Goal: Task Accomplishment & Management: Use online tool/utility

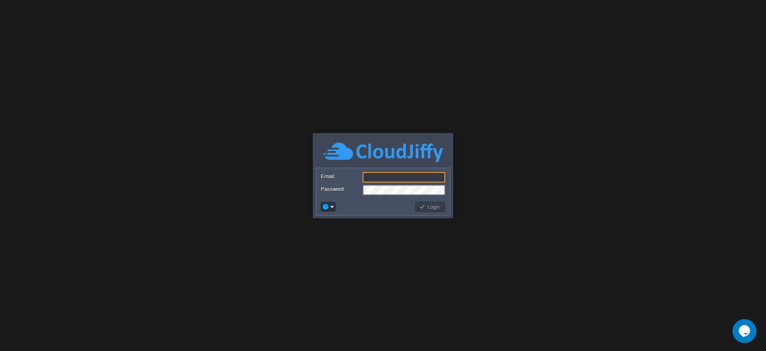
type input "[EMAIL_ADDRESS][DOMAIN_NAME]"
click at [429, 210] on button "Login" at bounding box center [430, 206] width 23 height 7
click at [430, 211] on td "Login" at bounding box center [430, 207] width 30 height 10
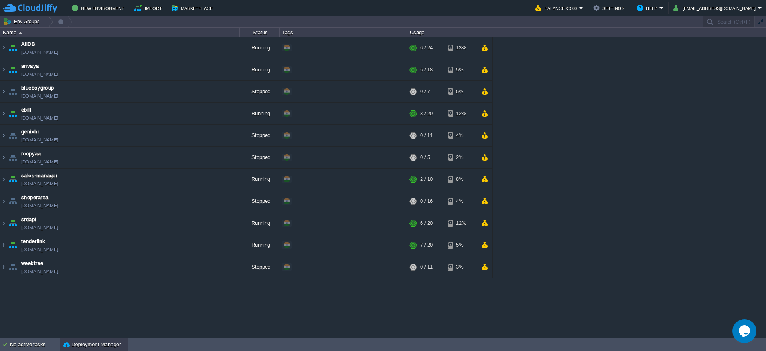
click at [87, 346] on button "Deployment Manager" at bounding box center [91, 345] width 57 height 8
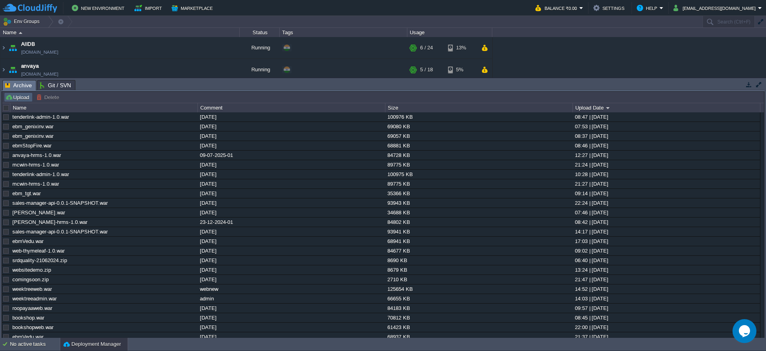
click at [17, 93] on td "Upload" at bounding box center [18, 98] width 29 height 10
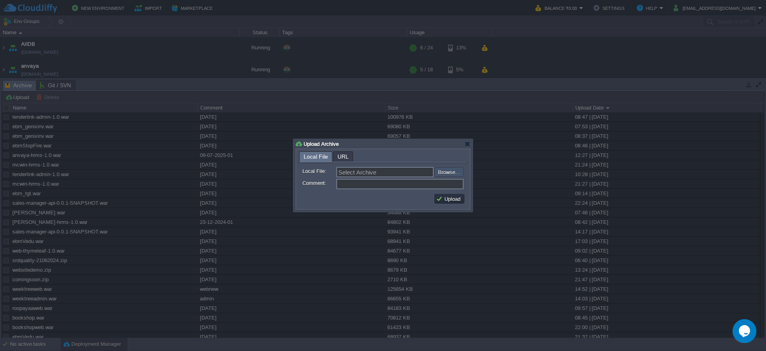
click at [455, 172] on input "file" at bounding box center [413, 173] width 101 height 10
type input "C:\fakepath\tenderlink-admin-1.0.war"
type input "tenderlink-admin-1.0.war"
type input "[DATE]"
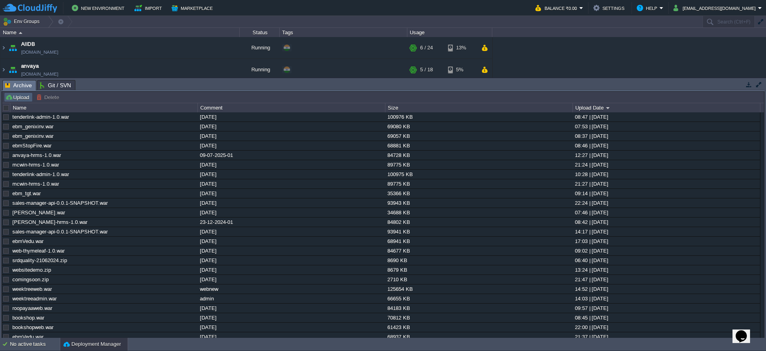
click at [21, 95] on button "Upload" at bounding box center [18, 97] width 26 height 7
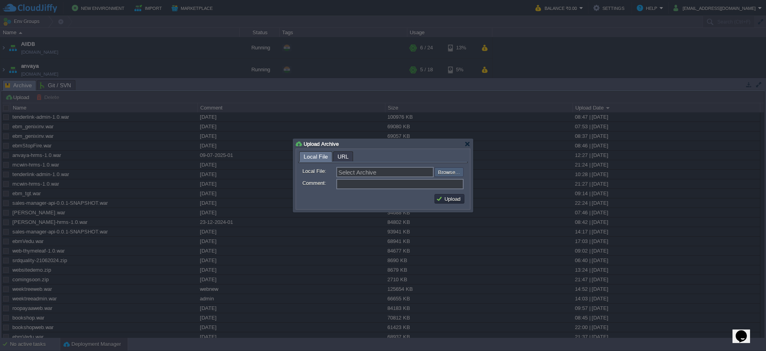
click at [446, 168] on input "file" at bounding box center [413, 173] width 101 height 10
type input "C:\fakepath\tenderlink-admin-1.0.war"
type input "tenderlink-admin-1.0.war"
type input "26082025"
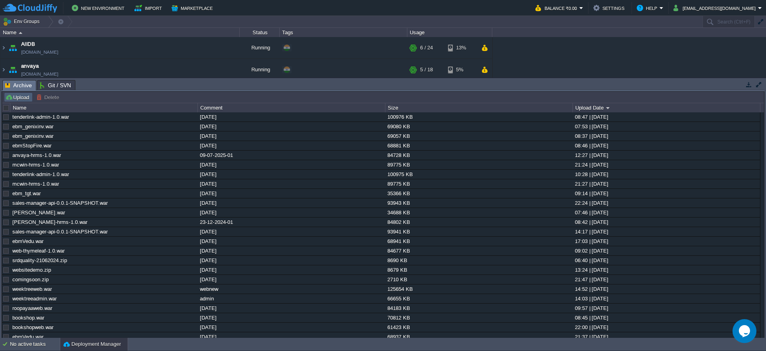
click at [20, 98] on button "Upload" at bounding box center [18, 97] width 26 height 7
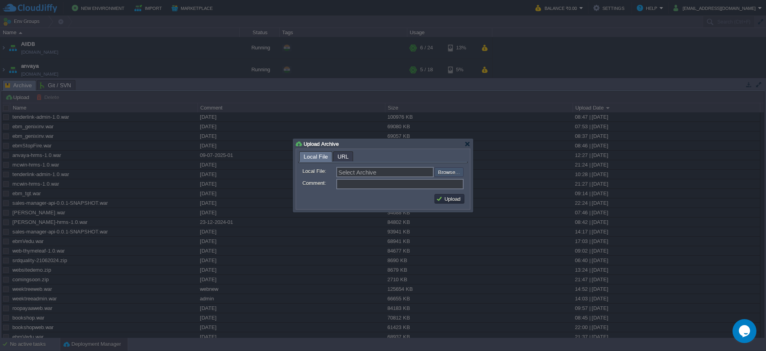
click at [445, 177] on input "file" at bounding box center [413, 173] width 101 height 10
type input "C:\fakepath\tenderlink-admin-1.0.war"
type input "tenderlink-admin-1.0.war"
type input "26-08-2025"
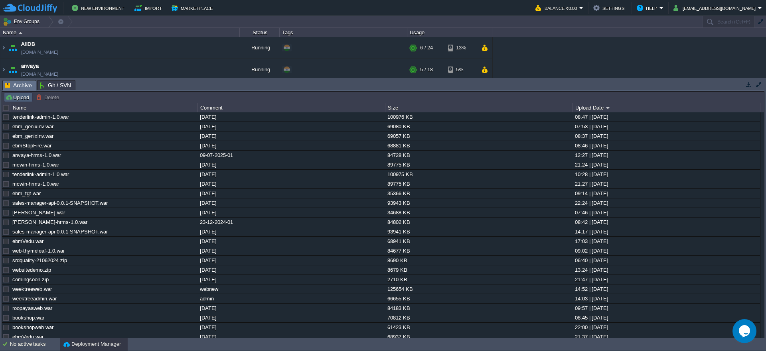
click at [27, 95] on button "Upload" at bounding box center [18, 97] width 26 height 7
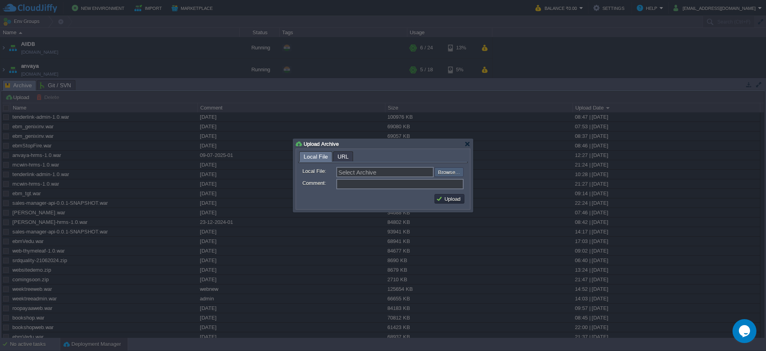
click at [444, 173] on input "file" at bounding box center [413, 173] width 101 height 10
type input "C:\fakepath\tenderlink-admin-1.0.war"
type input "tenderlink-admin-1.0.war"
type input "[DATE]"
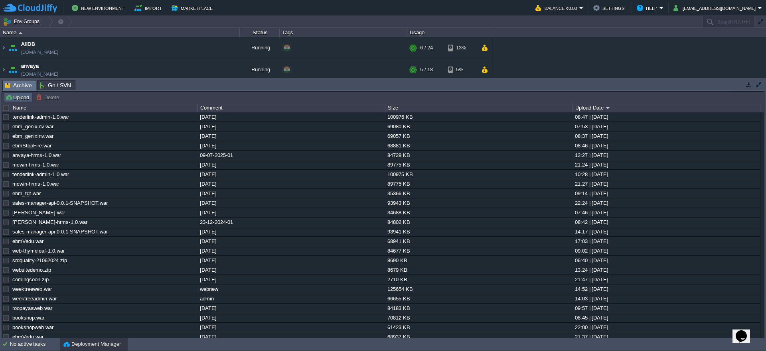
click at [21, 98] on button "Upload" at bounding box center [18, 97] width 26 height 7
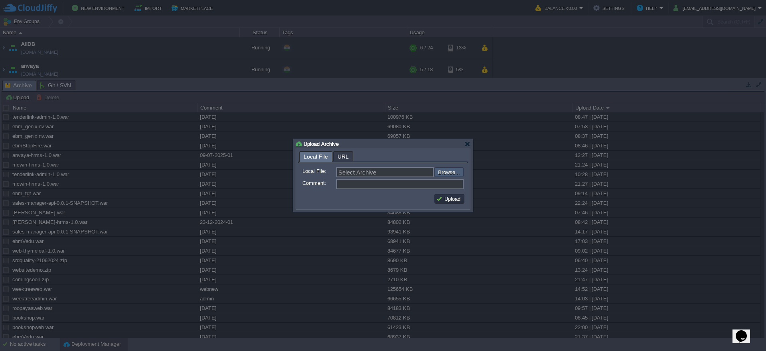
click at [457, 172] on input "file" at bounding box center [413, 173] width 101 height 10
type input "C:\fakepath\tenderlink-admin-1.0.war"
type input "tenderlink-admin-1.0.war"
type input "[DATE]"
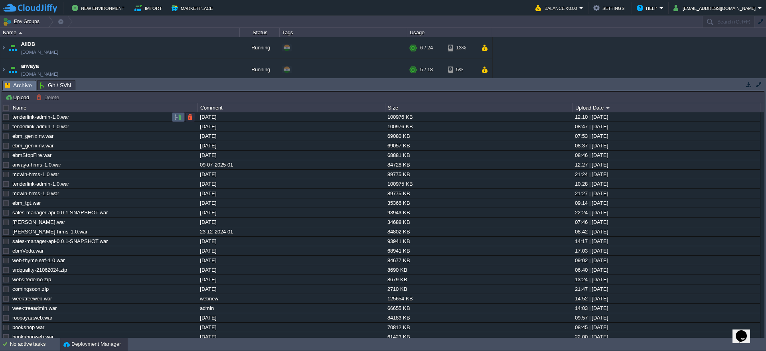
click at [173, 118] on td at bounding box center [178, 117] width 13 height 10
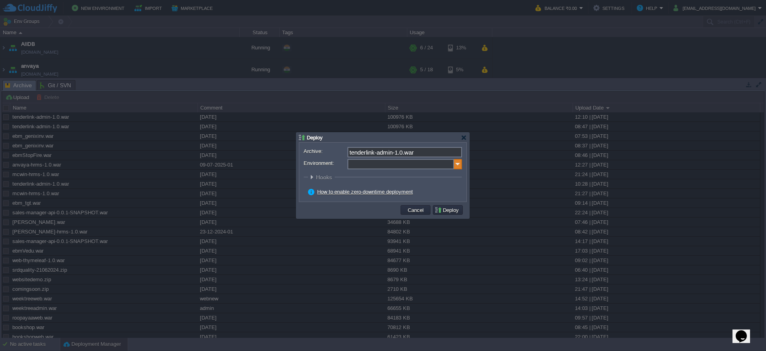
click at [456, 166] on img at bounding box center [458, 164] width 8 height 10
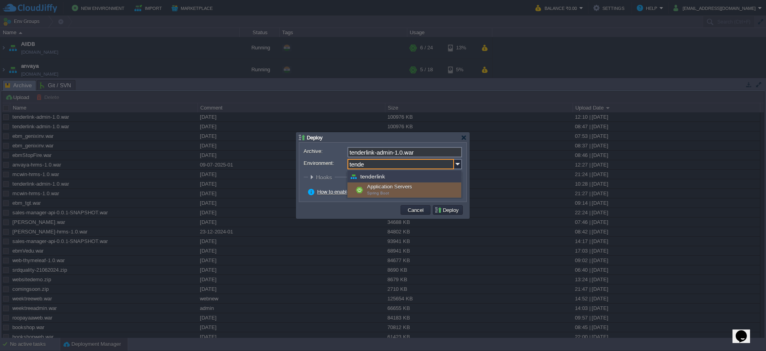
click at [386, 189] on div "Application Servers Spring Boot" at bounding box center [404, 190] width 114 height 15
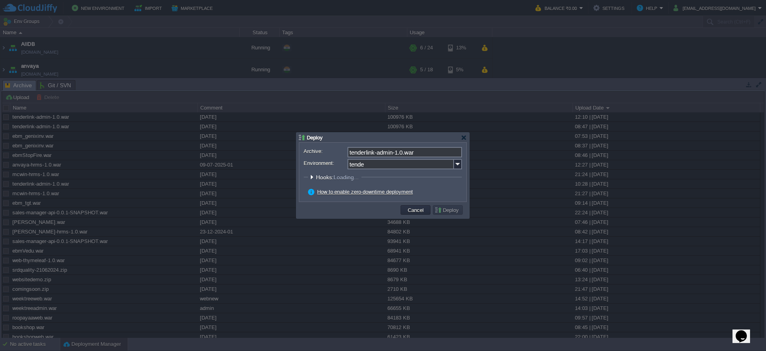
type input "Application Servers (tenderlink)"
click at [451, 212] on button "Deploy" at bounding box center [447, 210] width 27 height 7
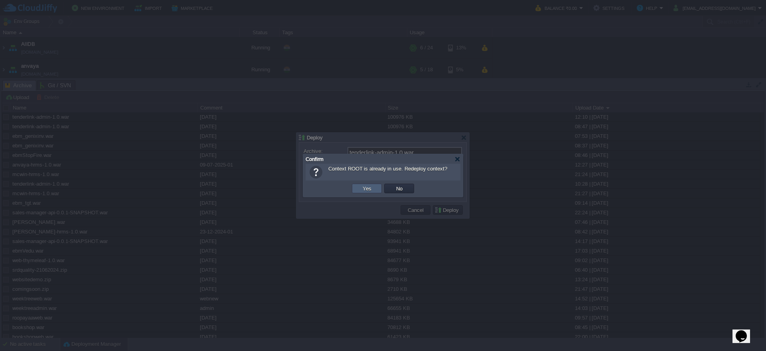
click at [373, 192] on td "Yes" at bounding box center [367, 189] width 30 height 10
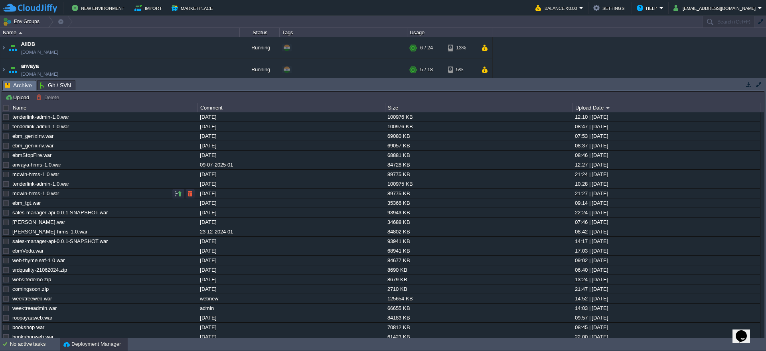
scroll to position [259, 0]
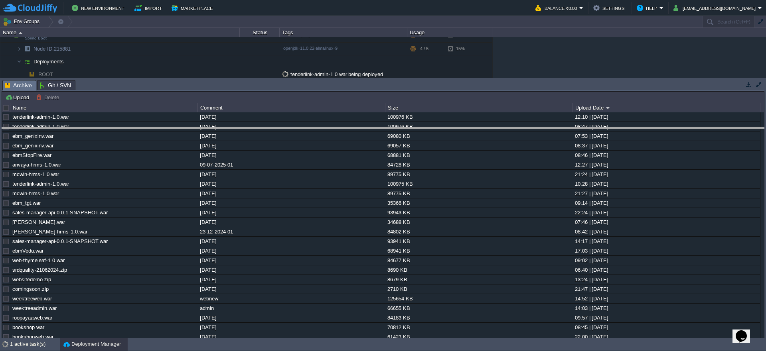
drag, startPoint x: 428, startPoint y: 83, endPoint x: 430, endPoint y: 130, distance: 47.1
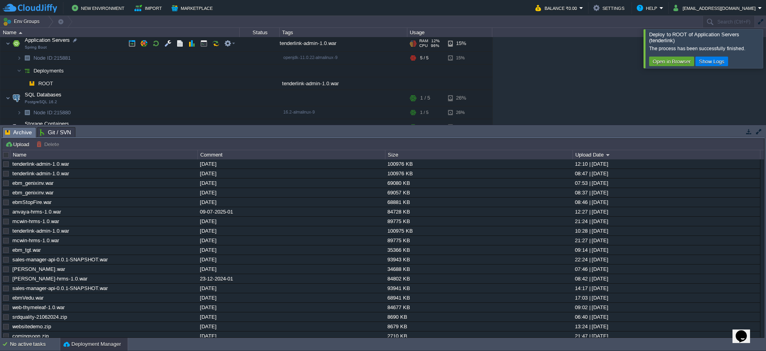
scroll to position [202, 0]
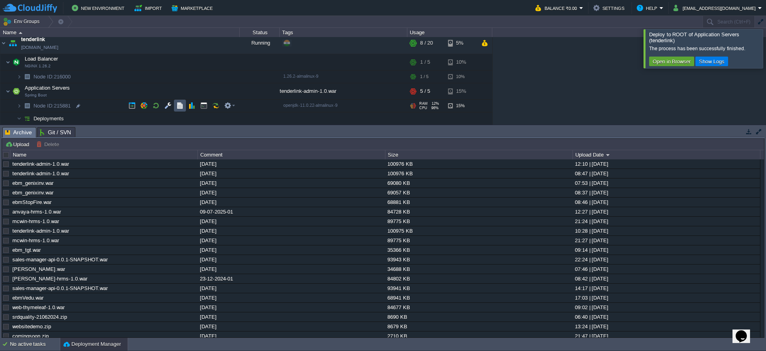
click at [178, 108] on button "button" at bounding box center [179, 105] width 7 height 7
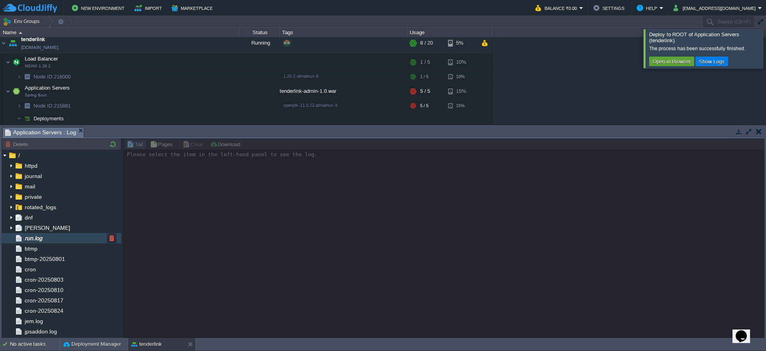
click at [39, 239] on span "run.log" at bounding box center [33, 238] width 20 height 7
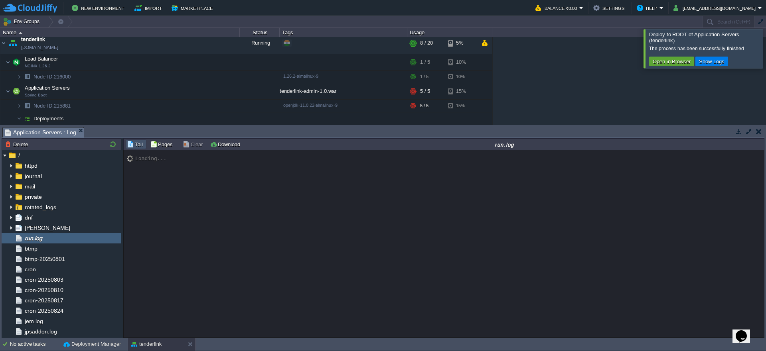
click at [765, 47] on div at bounding box center [775, 48] width 0 height 39
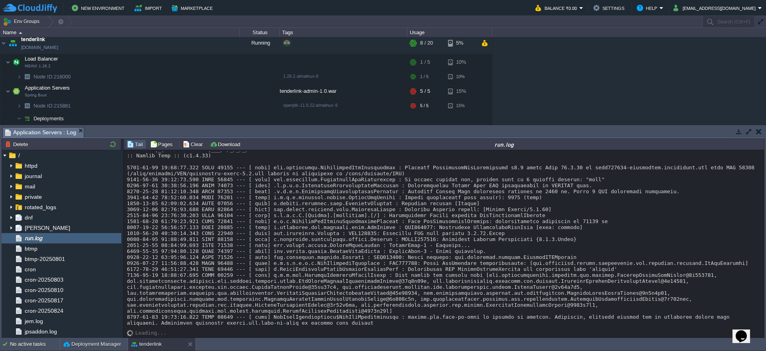
scroll to position [1303, 0]
